Goal: Task Accomplishment & Management: Manage account settings

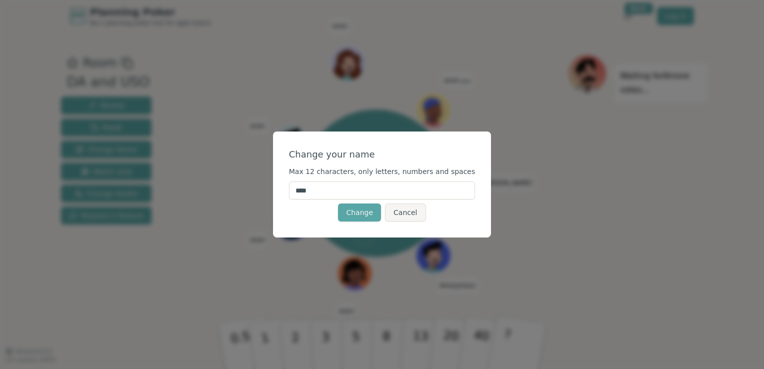
click at [341, 194] on input "****" at bounding box center [382, 191] width 187 height 18
click at [351, 216] on button "Change" at bounding box center [359, 213] width 43 height 18
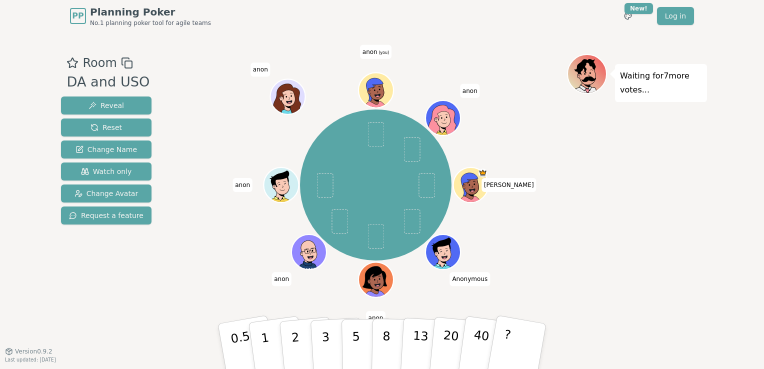
click at [617, 279] on div "Waiting for 7 more votes..." at bounding box center [637, 191] width 140 height 275
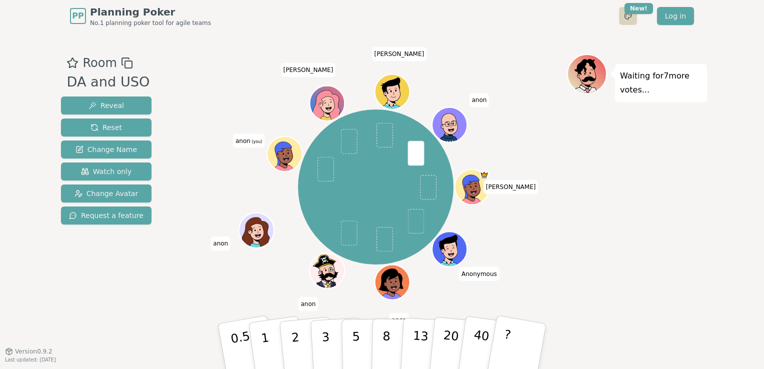
click at [631, 15] on html "PP Planning Poker No.1 planning poker tool for agile teams Toggle theme New! Lo…" at bounding box center [382, 184] width 764 height 369
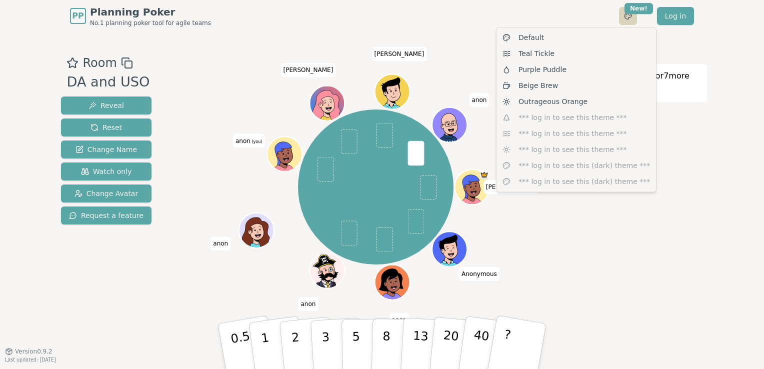
click at [631, 15] on html "PP Planning Poker No.1 planning poker tool for agile teams Toggle theme New! Lo…" at bounding box center [382, 184] width 764 height 369
click at [515, 242] on html "PP Planning Poker No.1 planning poker tool for agile teams Toggle theme New! Lo…" at bounding box center [382, 184] width 764 height 369
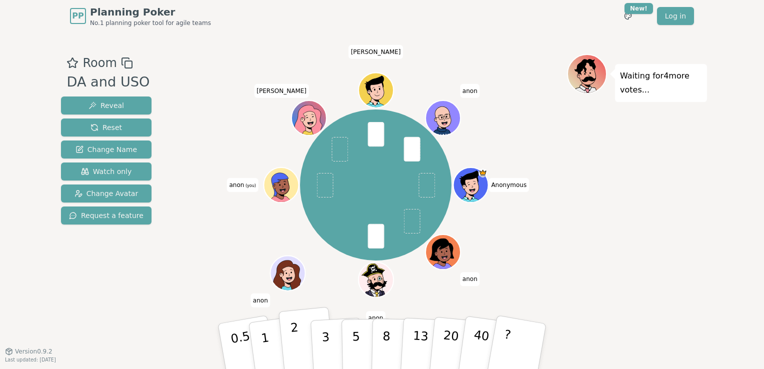
click at [302, 341] on button "2" at bounding box center [307, 347] width 57 height 80
click at [110, 190] on span "Change Avatar" at bounding box center [107, 194] width 64 height 10
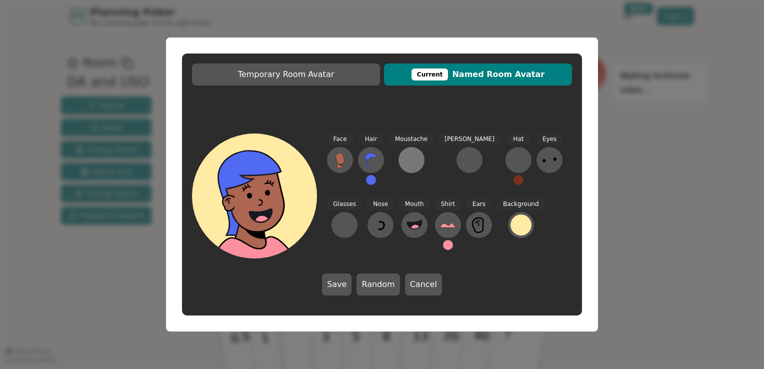
click at [421, 160] on button at bounding box center [412, 160] width 26 height 26
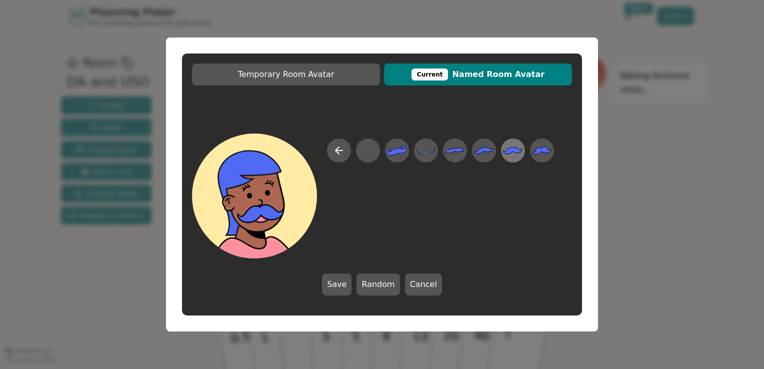
click at [501, 151] on div at bounding box center [513, 151] width 28 height 32
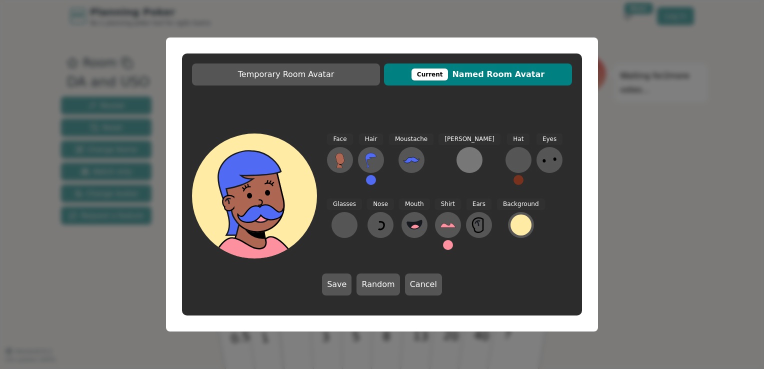
click at [462, 156] on div at bounding box center [470, 160] width 16 height 16
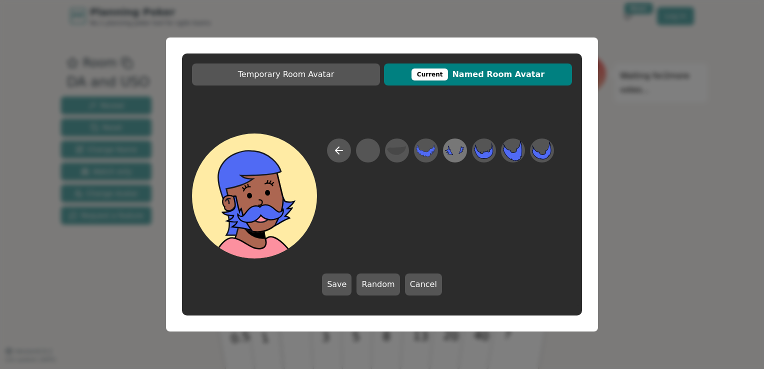
click at [451, 157] on icon at bounding box center [455, 151] width 20 height 23
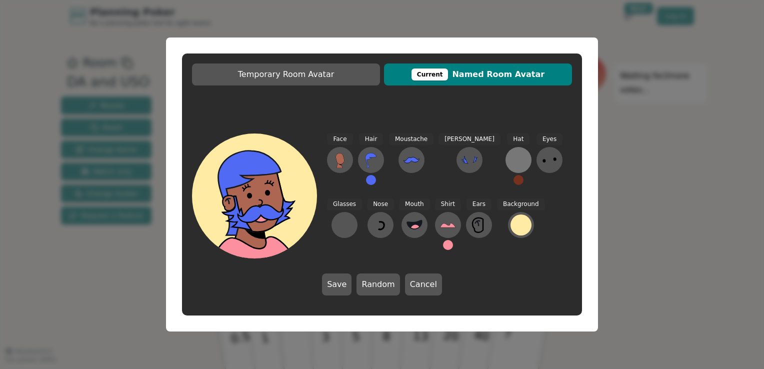
click at [511, 165] on div at bounding box center [519, 160] width 16 height 16
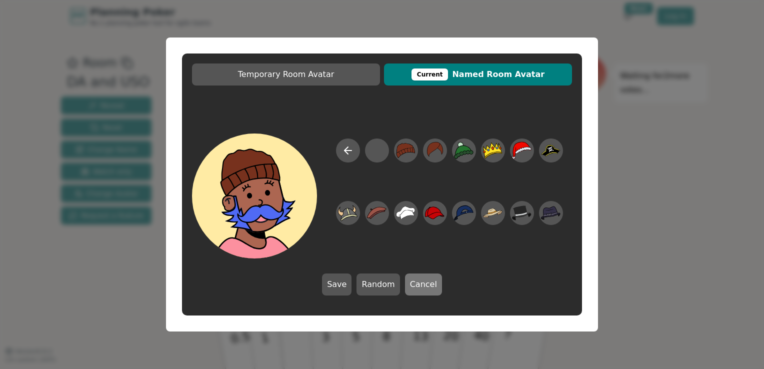
click at [414, 290] on button "Cancel" at bounding box center [423, 285] width 37 height 22
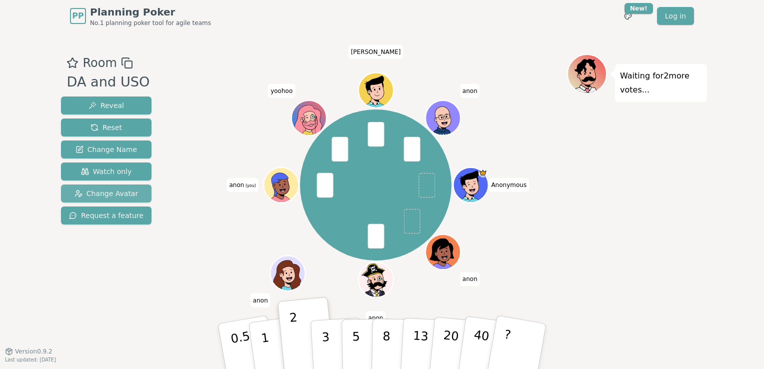
click at [104, 195] on span "Change Avatar" at bounding box center [107, 194] width 64 height 10
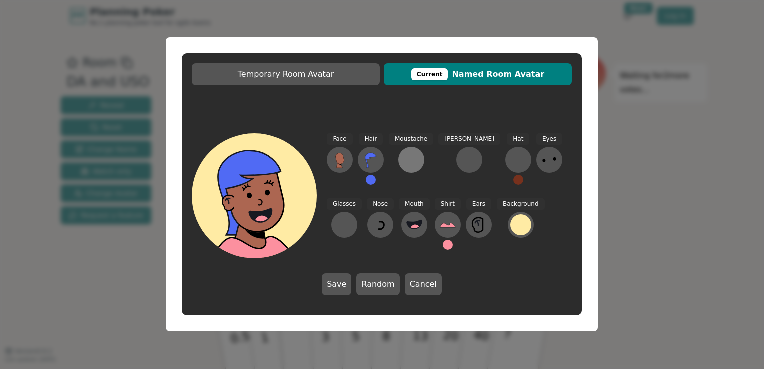
click at [406, 164] on div at bounding box center [412, 160] width 16 height 16
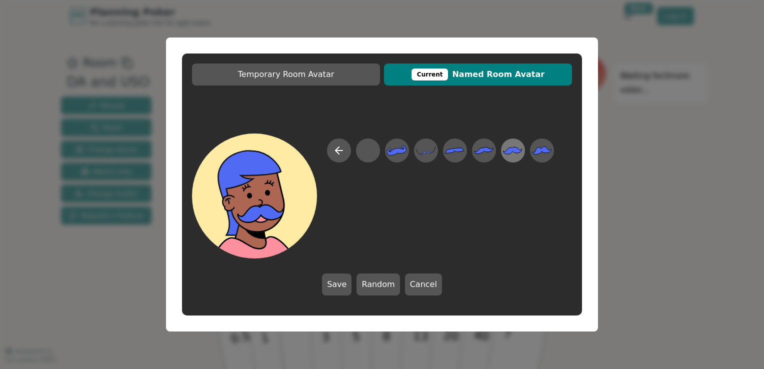
click at [505, 152] on icon at bounding box center [513, 150] width 19 height 7
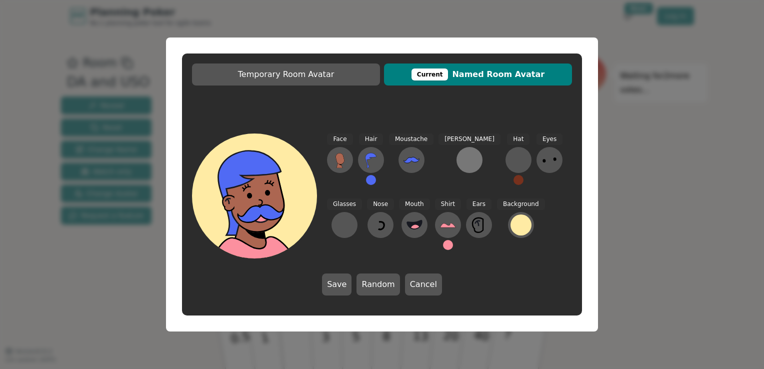
click at [457, 161] on button at bounding box center [470, 160] width 26 height 26
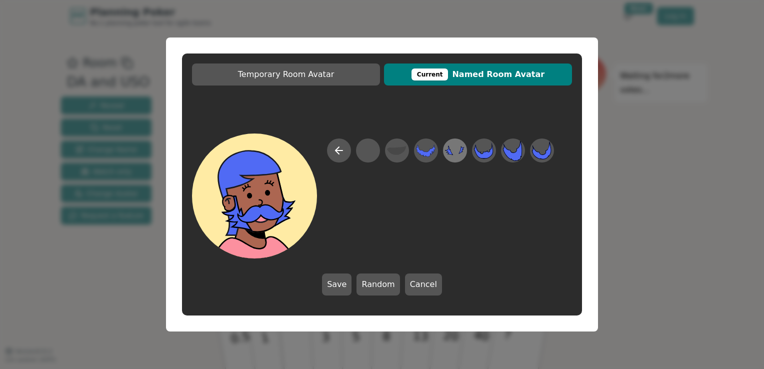
click at [451, 153] on icon at bounding box center [449, 151] width 9 height 10
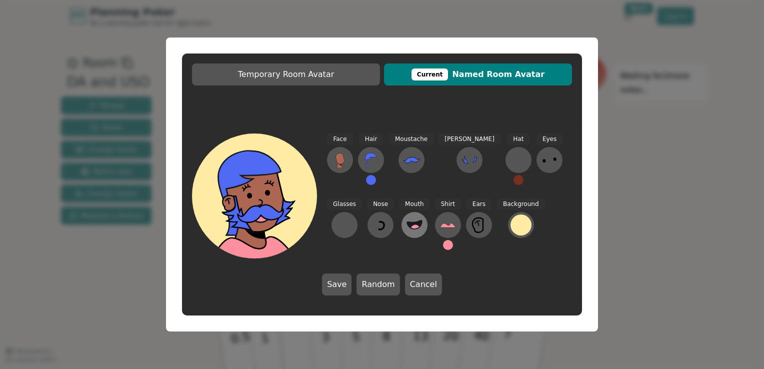
click at [407, 222] on icon at bounding box center [414, 224] width 15 height 9
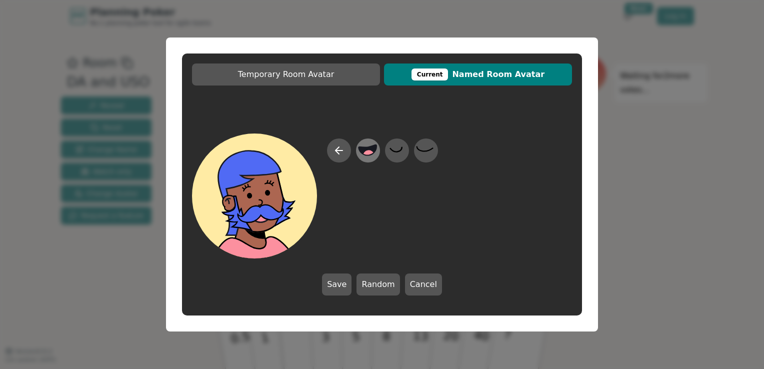
click at [372, 155] on circle at bounding box center [369, 156] width 13 height 13
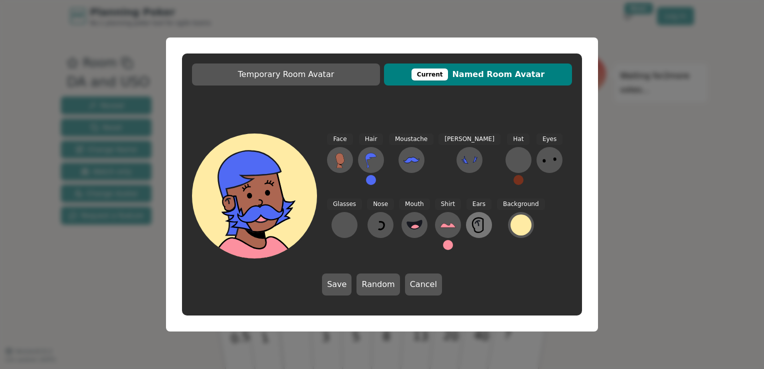
click at [471, 223] on icon at bounding box center [479, 225] width 16 height 16
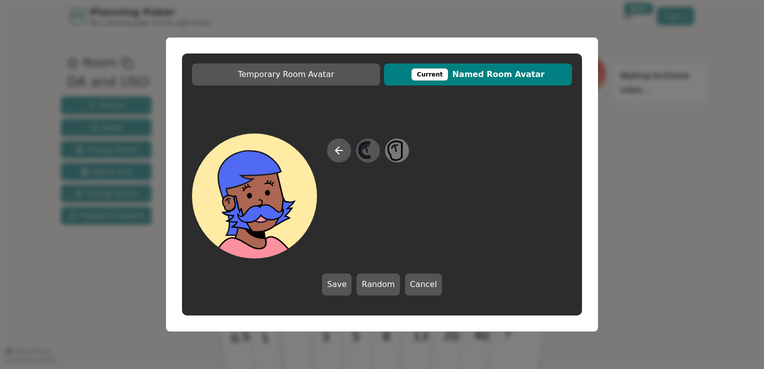
click at [403, 149] on icon at bounding box center [396, 150] width 14 height 19
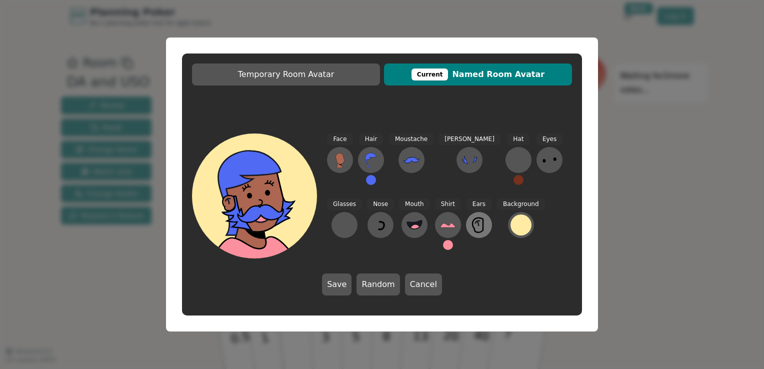
click at [471, 217] on icon at bounding box center [479, 225] width 16 height 16
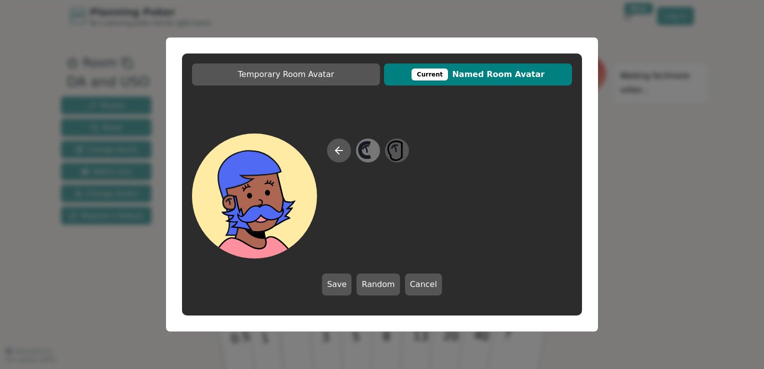
click at [369, 157] on icon at bounding box center [365, 150] width 11 height 15
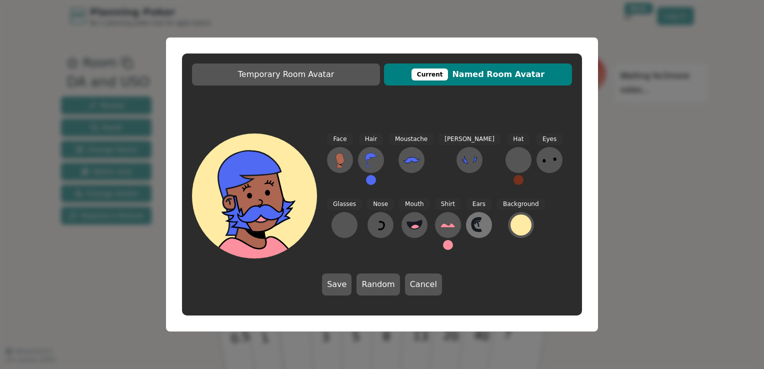
click at [471, 232] on icon at bounding box center [479, 225] width 16 height 16
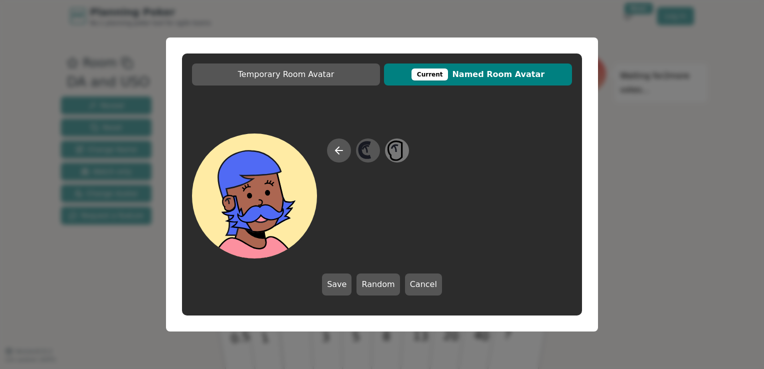
click at [398, 159] on icon at bounding box center [397, 151] width 20 height 23
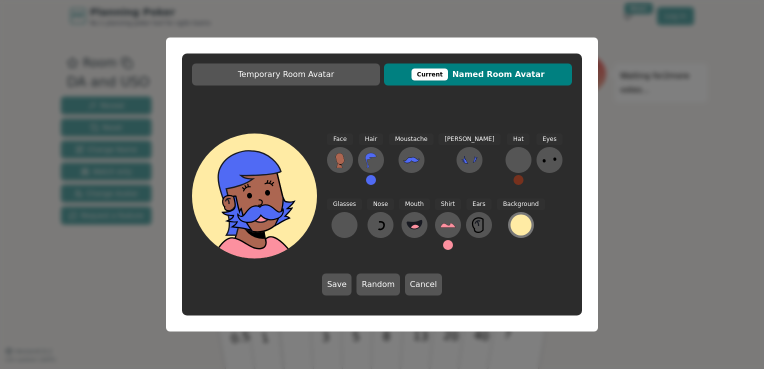
click at [511, 226] on div at bounding box center [521, 225] width 21 height 21
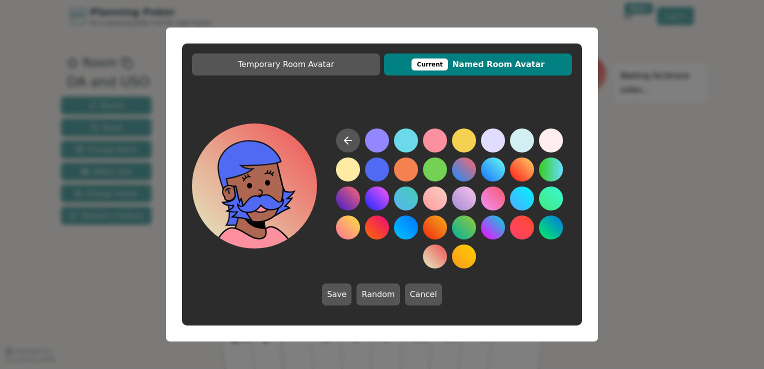
click at [438, 253] on button at bounding box center [435, 257] width 24 height 24
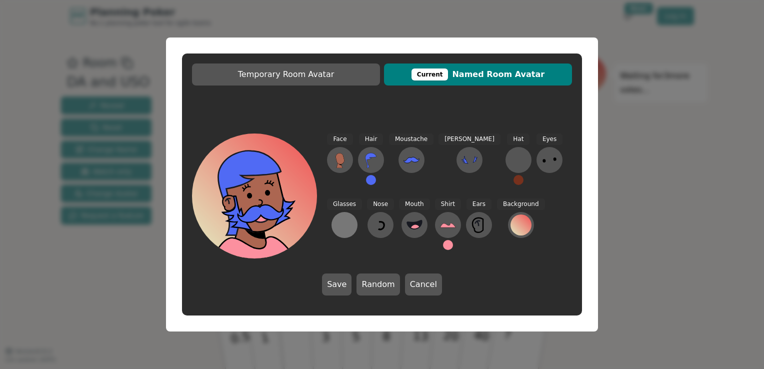
click at [358, 212] on button at bounding box center [345, 225] width 26 height 26
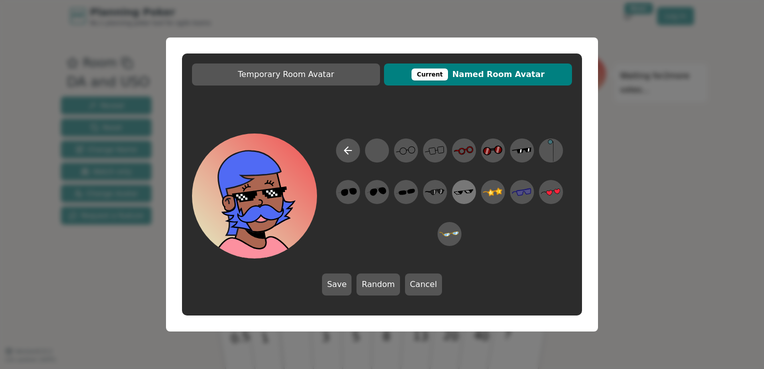
click at [455, 189] on icon at bounding box center [464, 192] width 20 height 23
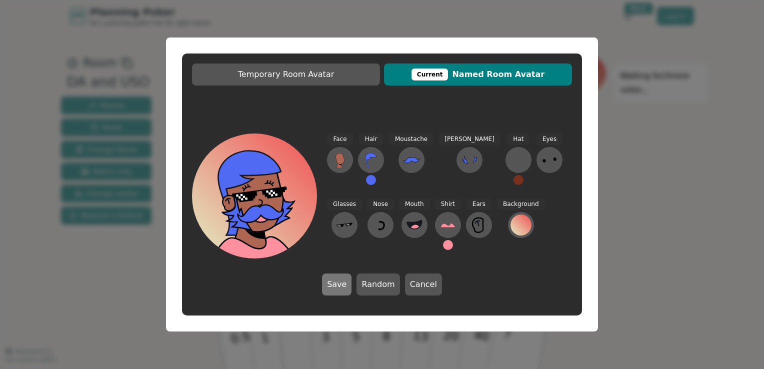
click at [348, 277] on button "Save" at bounding box center [337, 285] width 30 height 22
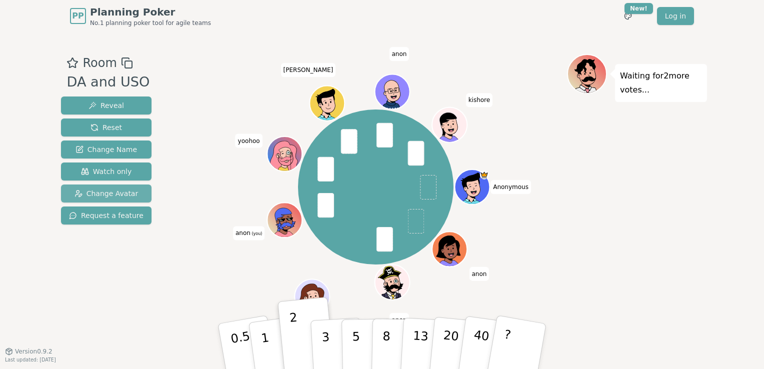
click at [129, 191] on span "Change Avatar" at bounding box center [107, 194] width 64 height 10
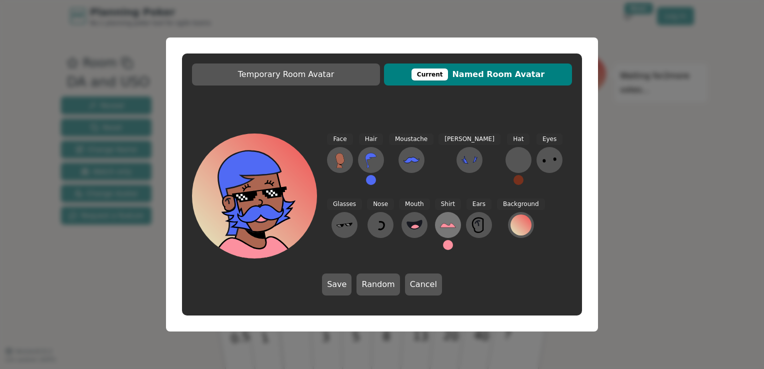
click at [440, 221] on icon at bounding box center [448, 225] width 16 height 16
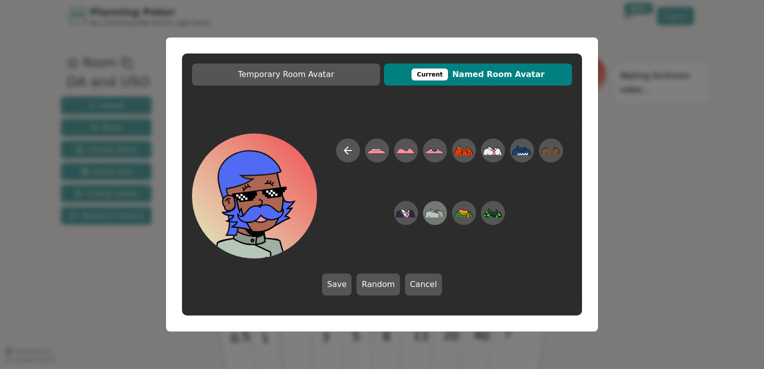
click at [426, 215] on icon at bounding box center [435, 213] width 20 height 9
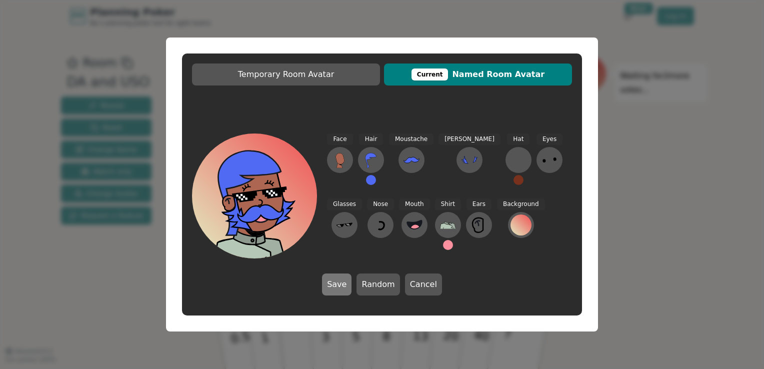
click at [341, 285] on button "Save" at bounding box center [337, 285] width 30 height 22
